Goal: Information Seeking & Learning: Learn about a topic

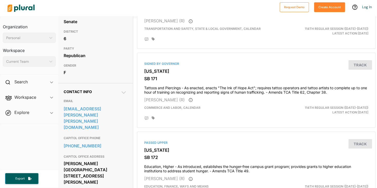
scroll to position [0, 1]
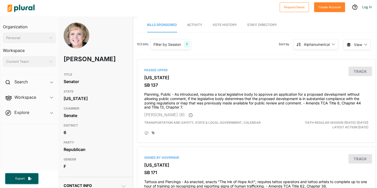
click at [77, 47] on img at bounding box center [77, 36] width 26 height 26
drag, startPoint x: 64, startPoint y: 61, endPoint x: 95, endPoint y: 71, distance: 32.5
click at [95, 67] on h1 "[PERSON_NAME]" at bounding box center [83, 58] width 38 height 15
copy h1 "[PERSON_NAME]"
click at [227, 25] on span "Vote History" at bounding box center [225, 25] width 24 height 4
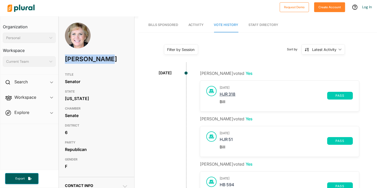
click at [228, 92] on link "HJR 318" at bounding box center [274, 96] width 108 height 8
click at [177, 31] on link "Bills Sponsored" at bounding box center [164, 25] width 30 height 15
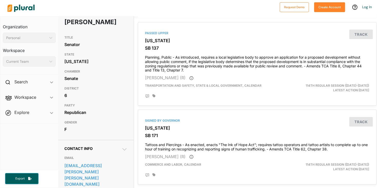
scroll to position [22, 1]
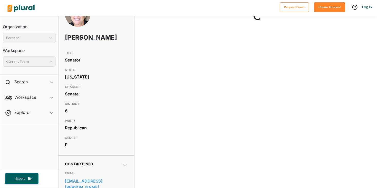
scroll to position [22, 0]
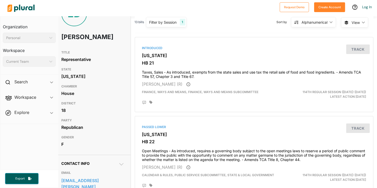
scroll to position [1, 4]
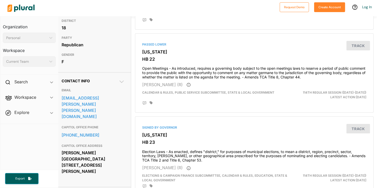
scroll to position [0, 3]
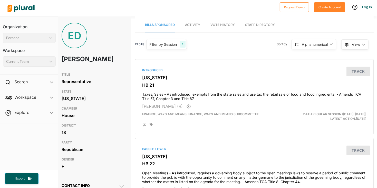
click at [218, 31] on link "Vote History" at bounding box center [223, 25] width 24 height 15
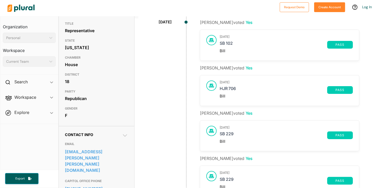
scroll to position [52, 0]
